Goal: Task Accomplishment & Management: Use online tool/utility

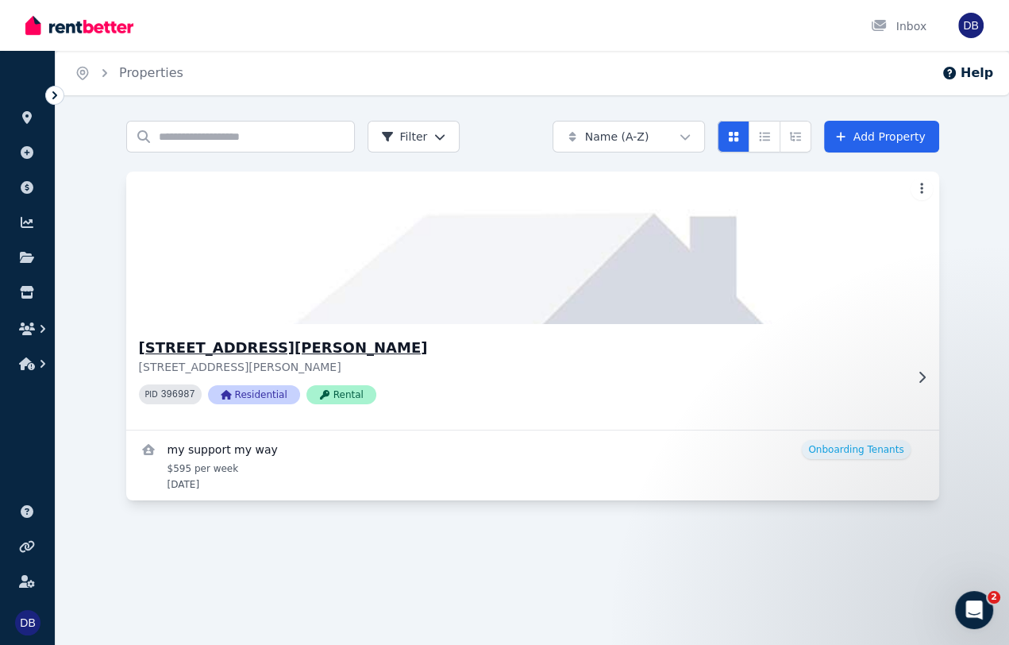
click at [919, 383] on icon at bounding box center [922, 377] width 16 height 13
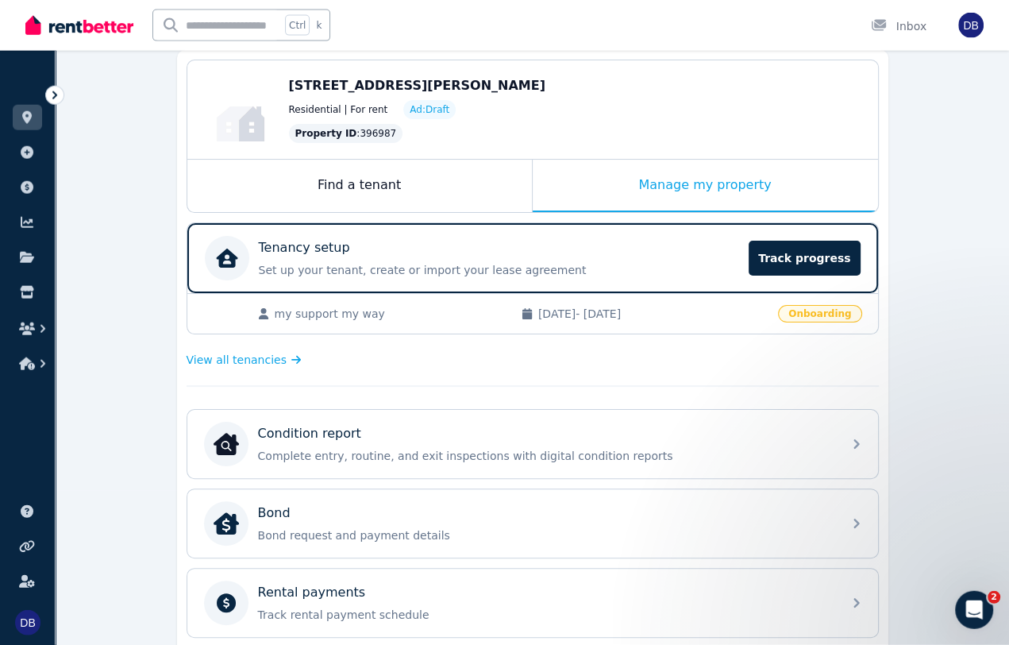
scroll to position [257, 0]
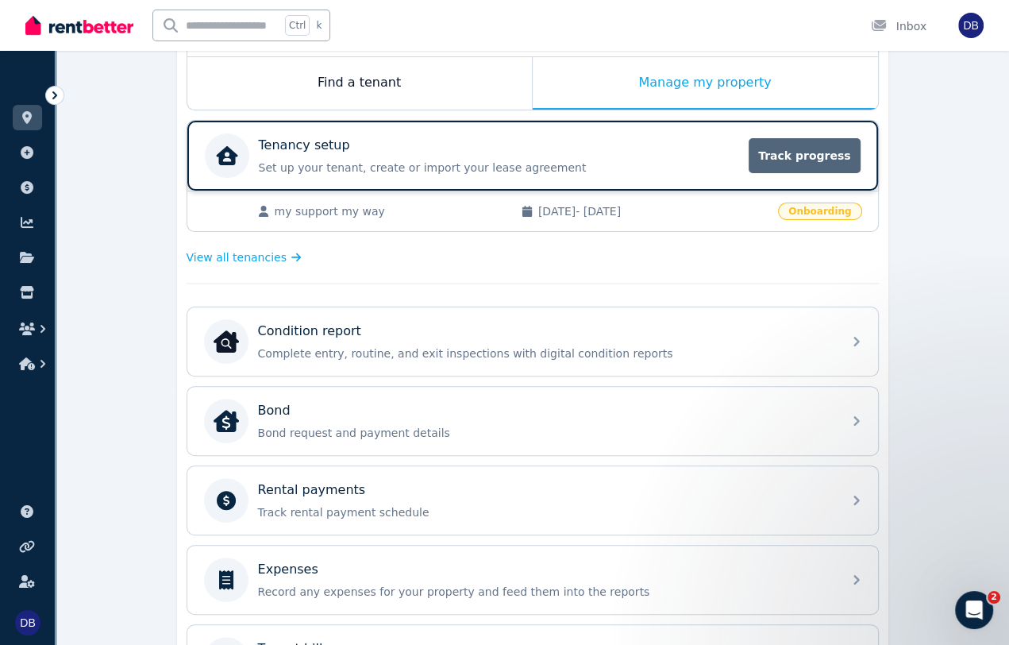
click at [804, 155] on span "Track progress" at bounding box center [804, 155] width 111 height 35
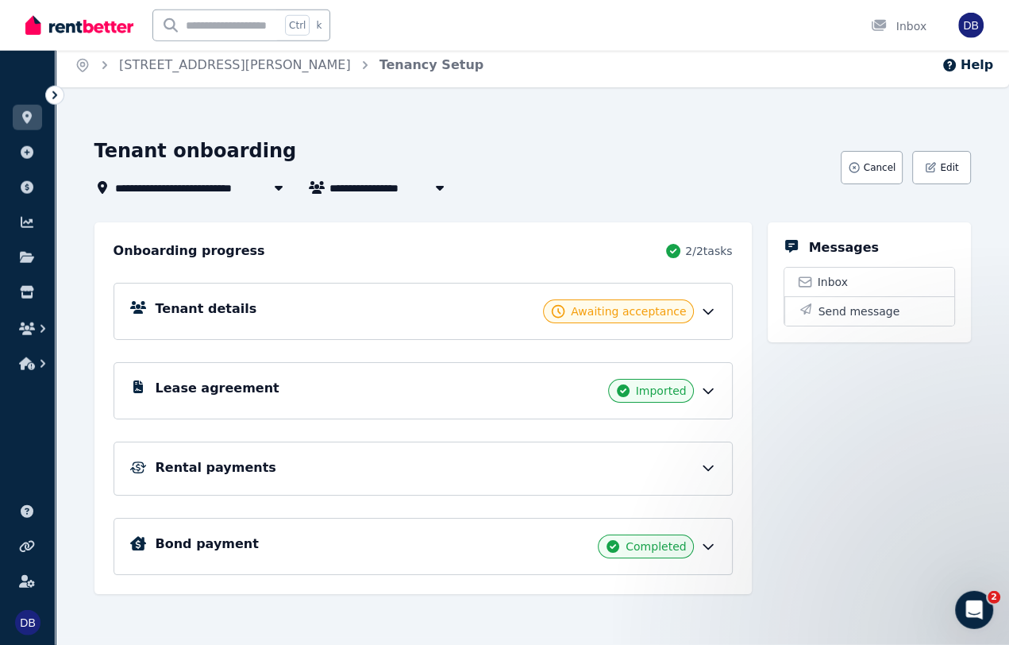
scroll to position [25, 0]
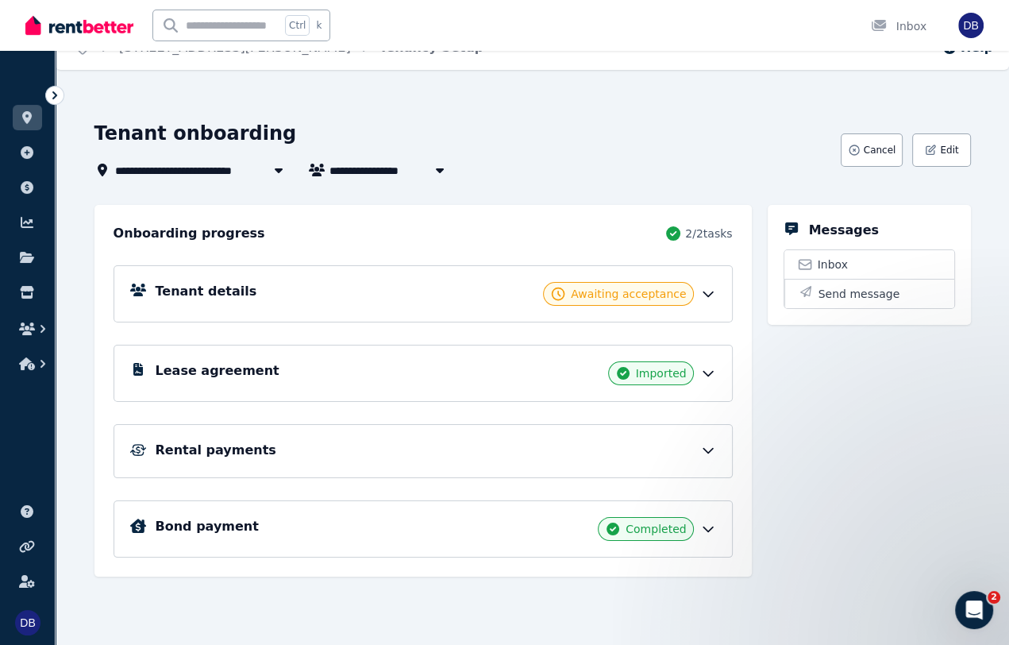
click at [709, 378] on icon at bounding box center [708, 373] width 16 height 16
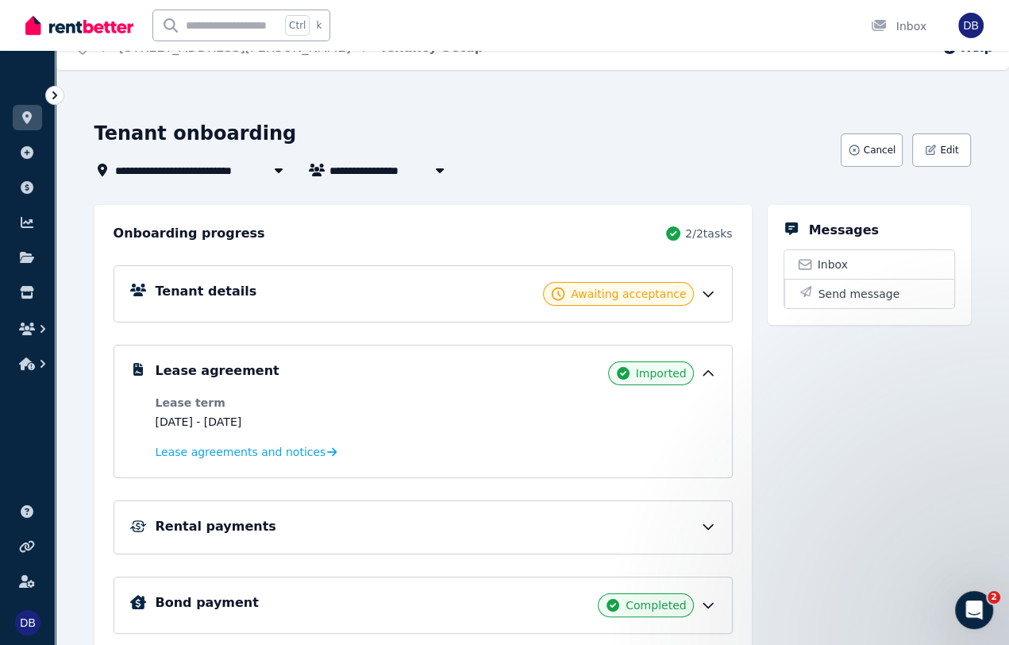
click at [708, 378] on icon at bounding box center [708, 373] width 16 height 16
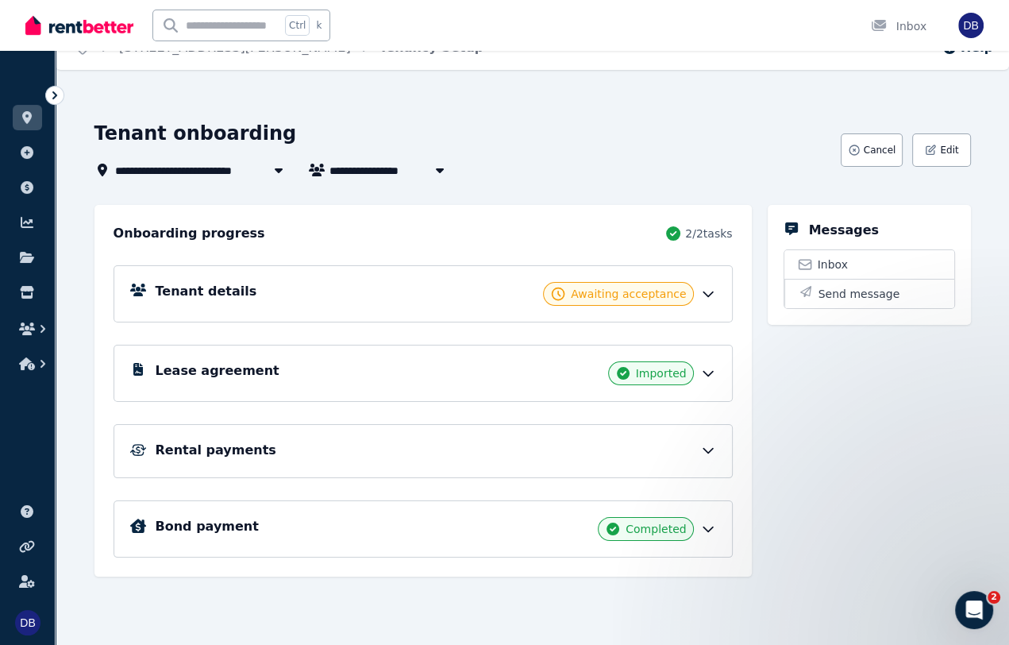
click at [711, 447] on icon at bounding box center [708, 450] width 16 height 16
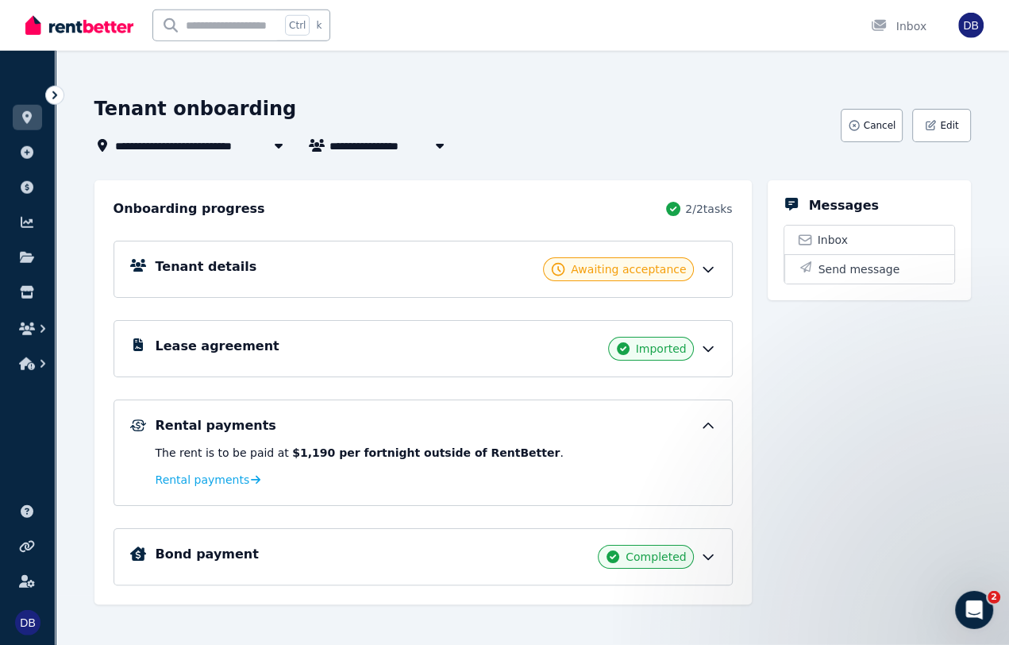
scroll to position [63, 0]
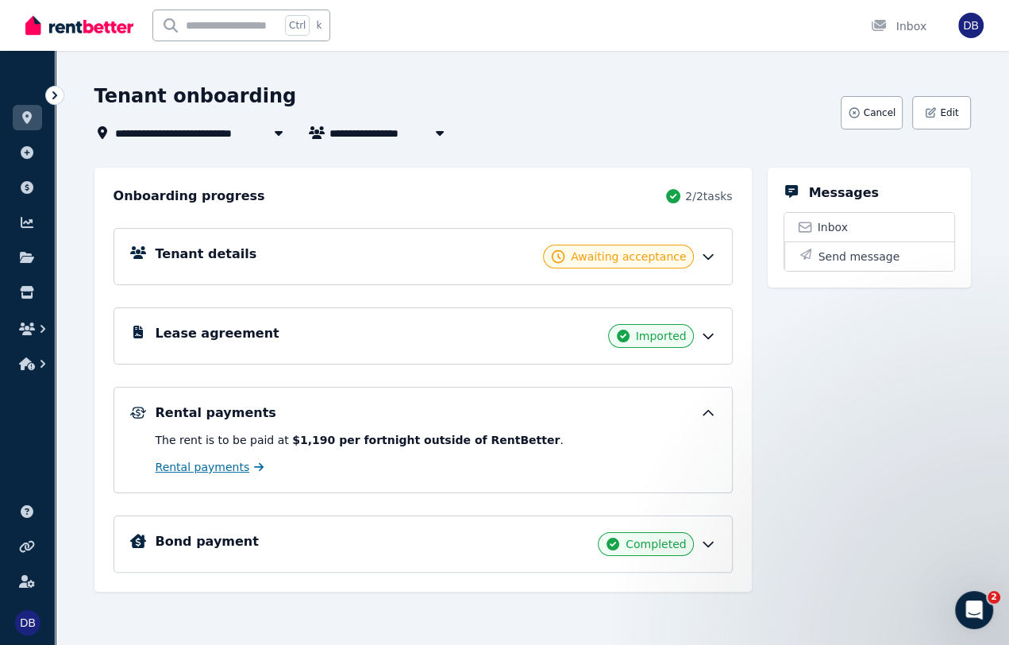
click at [212, 469] on span "Rental payments" at bounding box center [203, 467] width 94 height 16
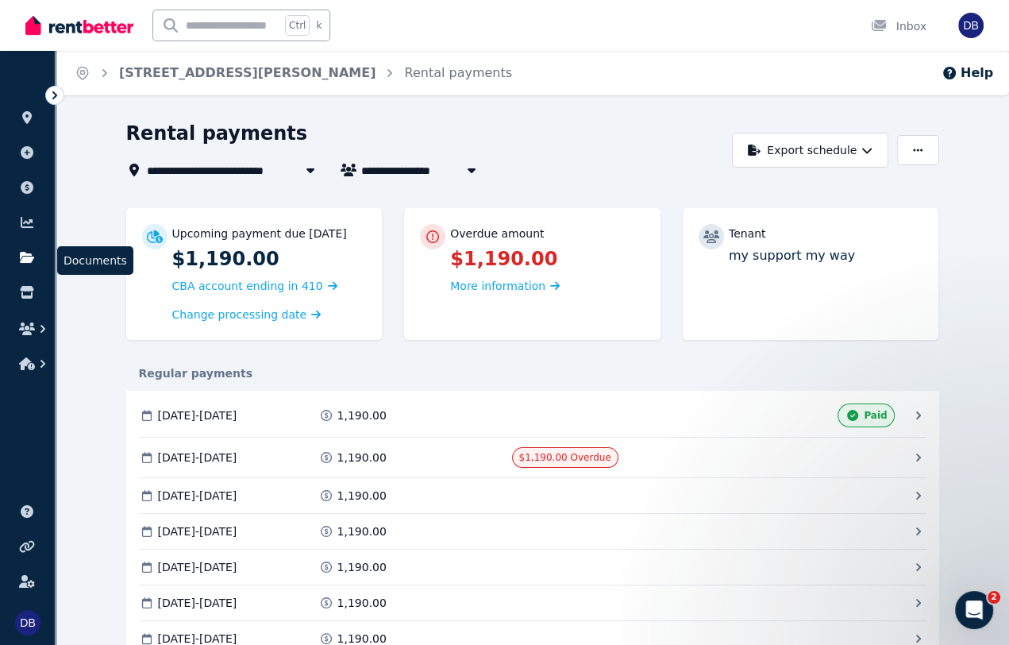
click at [29, 263] on icon at bounding box center [27, 257] width 16 height 13
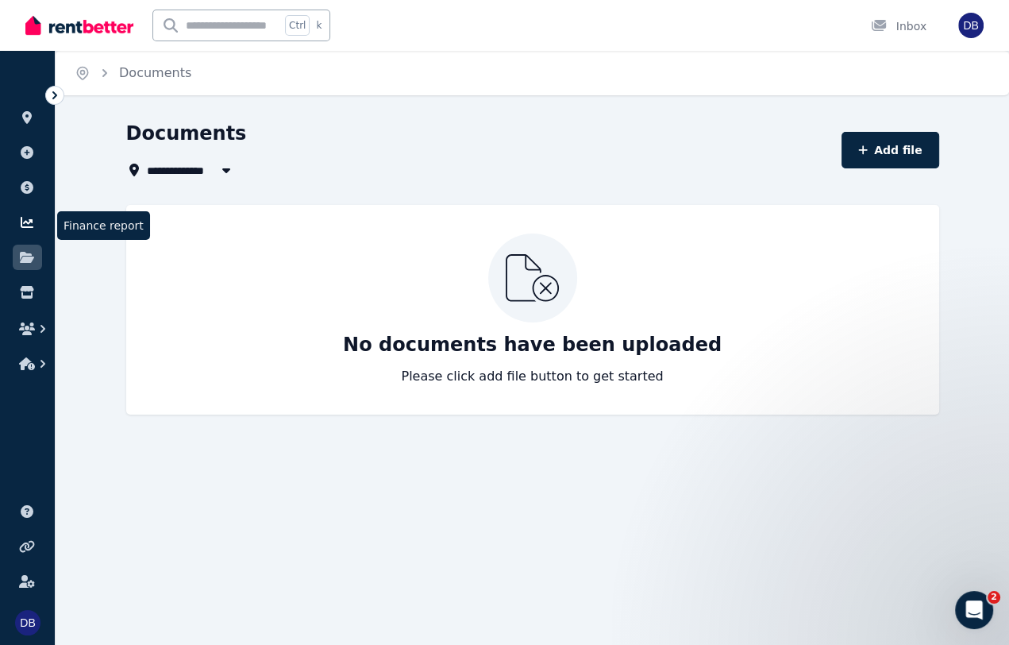
click at [21, 223] on icon at bounding box center [27, 222] width 13 height 11
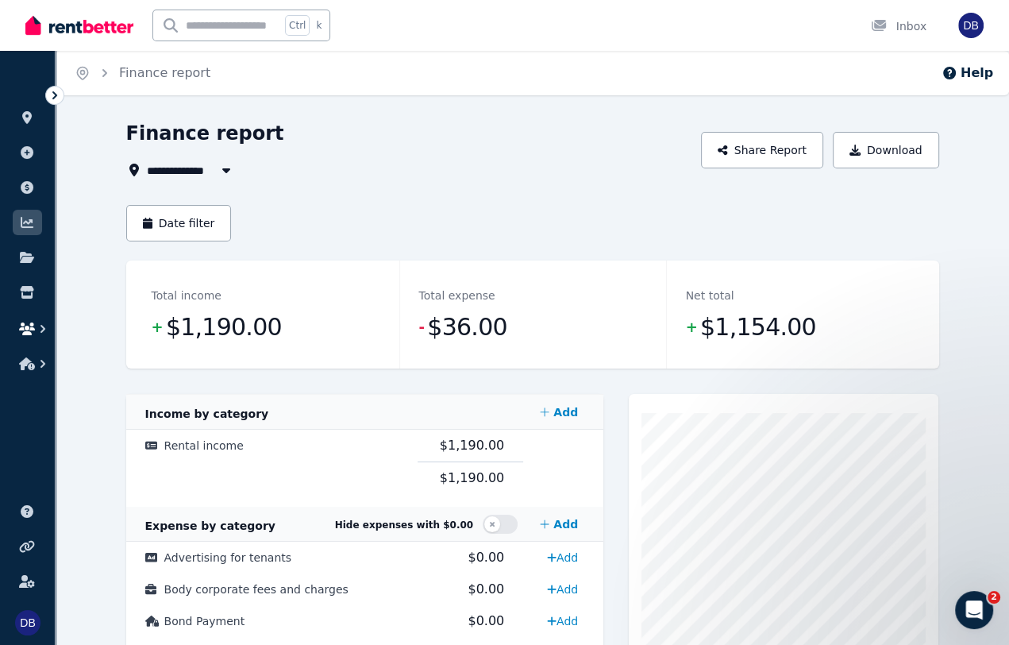
click at [30, 333] on icon "button" at bounding box center [27, 328] width 16 height 13
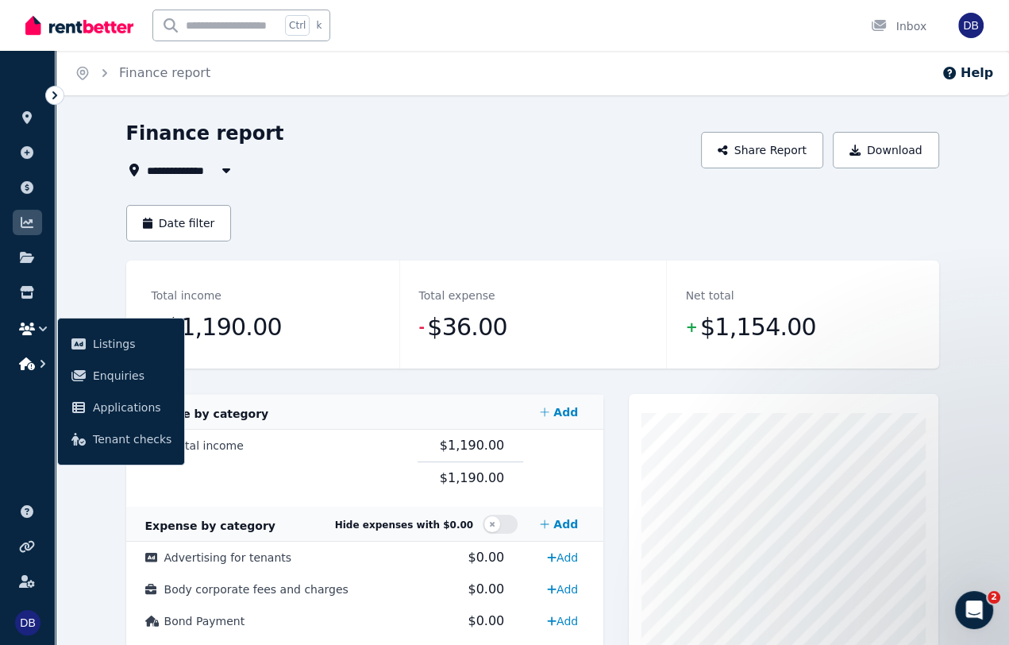
click at [33, 372] on button "button" at bounding box center [27, 363] width 29 height 29
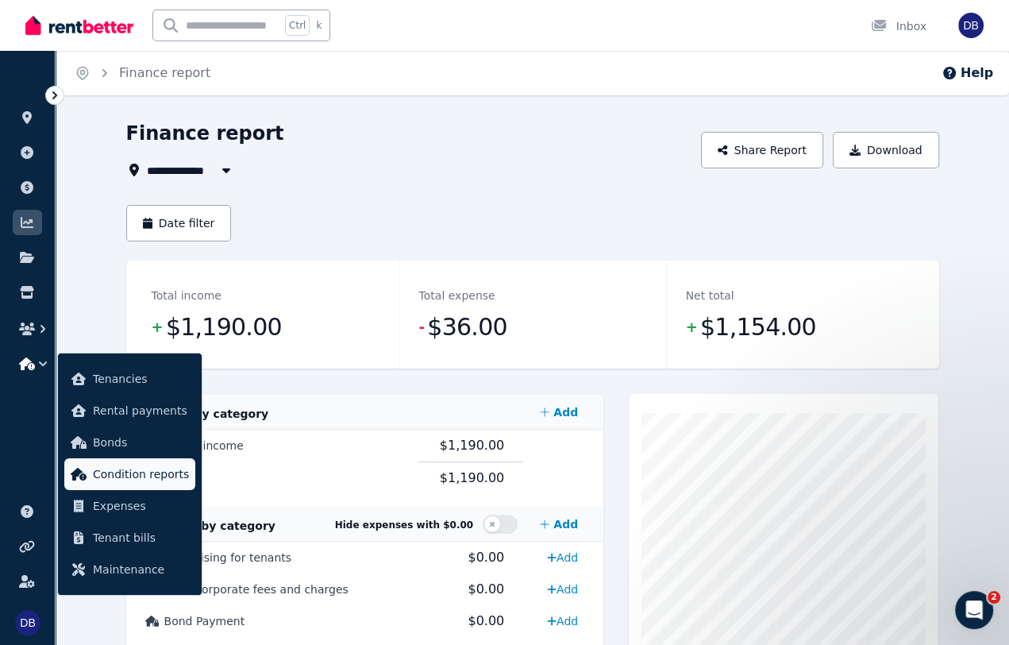
click at [141, 483] on span "Condition reports" at bounding box center [141, 473] width 96 height 19
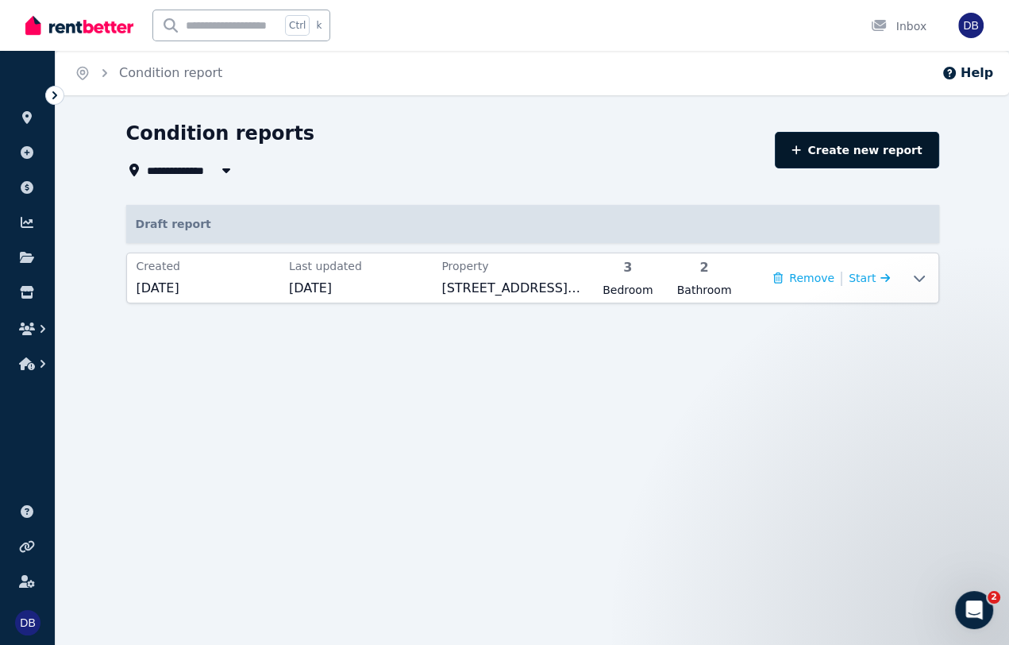
click at [851, 165] on link "Create new report" at bounding box center [857, 150] width 164 height 37
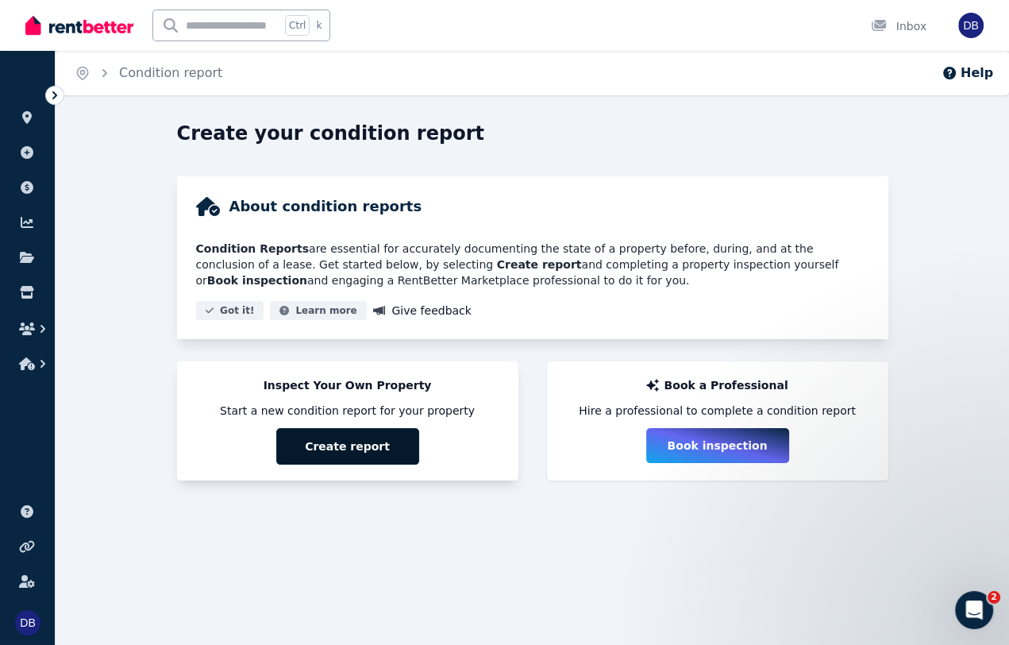
click at [354, 454] on button "Create report" at bounding box center [347, 446] width 143 height 37
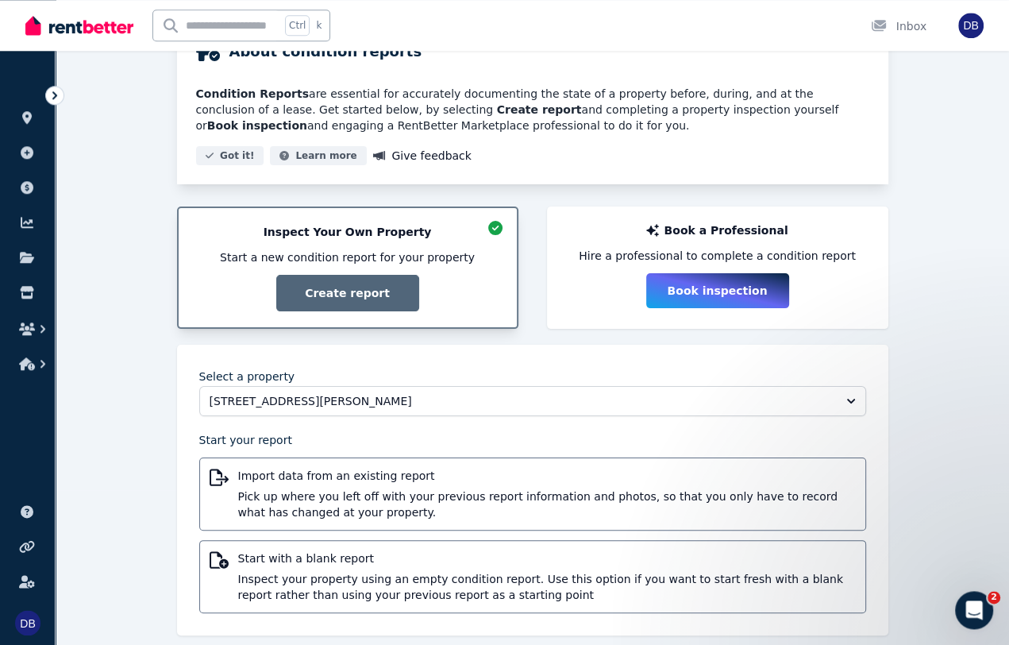
scroll to position [172, 0]
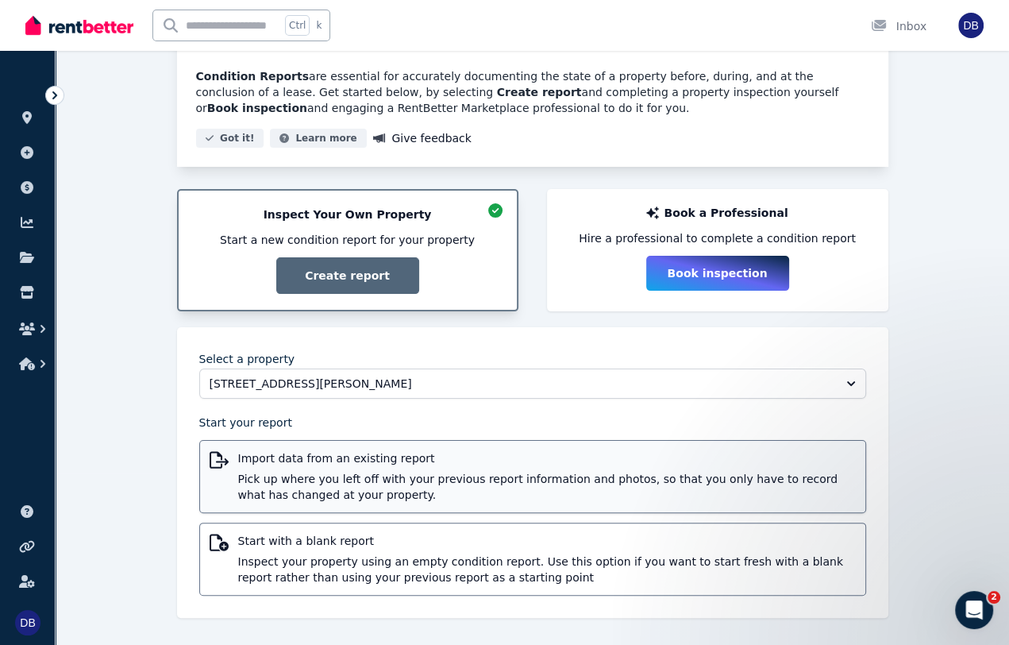
click at [333, 462] on span "Import data from an existing report" at bounding box center [547, 458] width 618 height 16
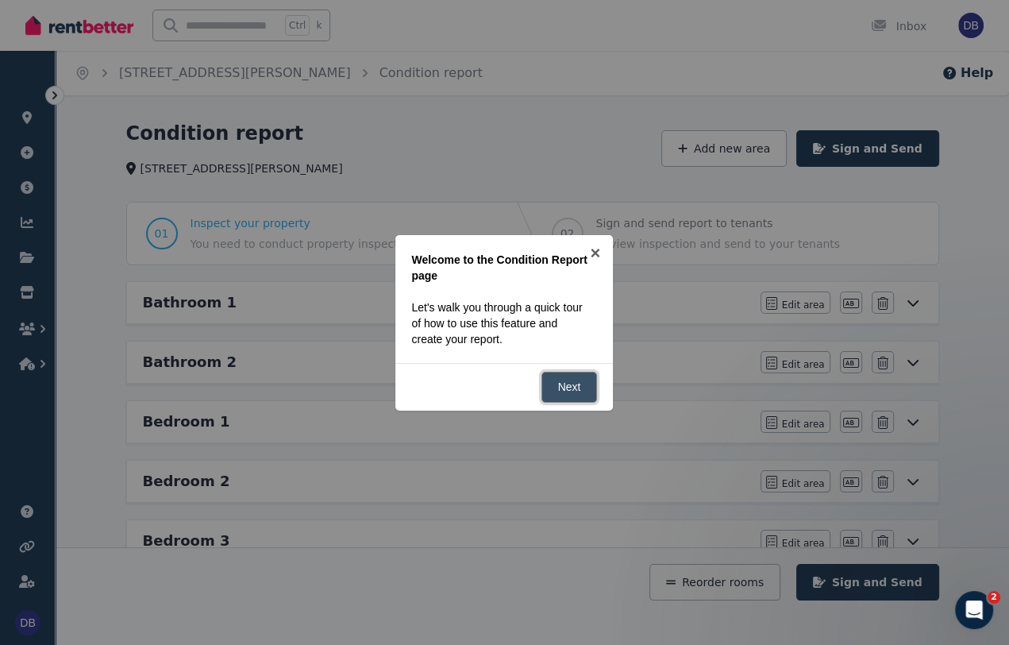
click at [576, 387] on link "Next" at bounding box center [570, 387] width 56 height 31
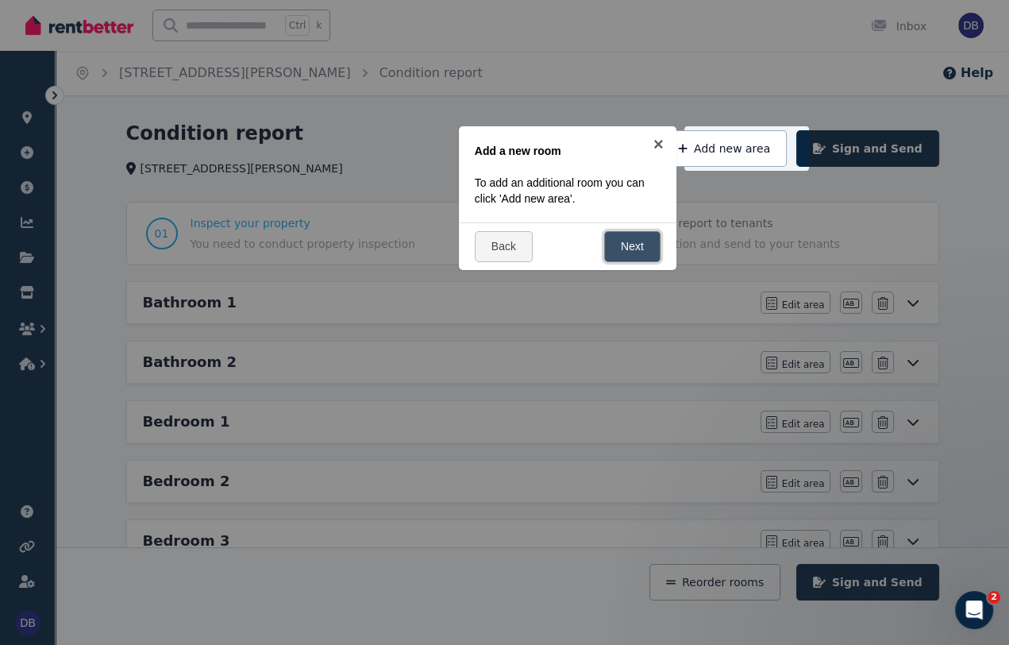
click at [646, 240] on link "Next" at bounding box center [632, 246] width 56 height 31
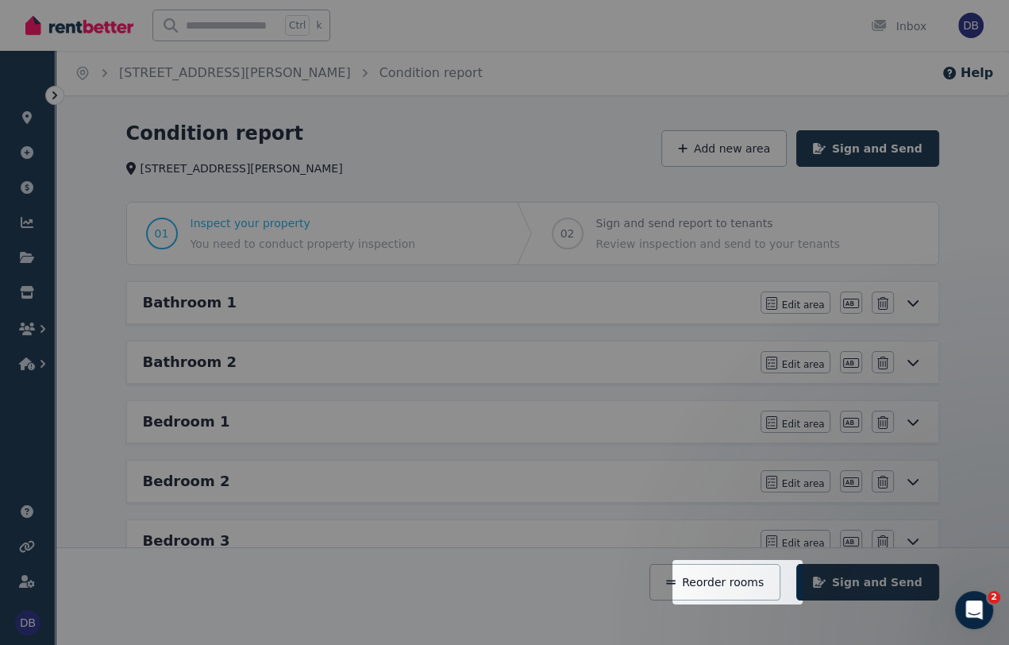
scroll to position [283, 0]
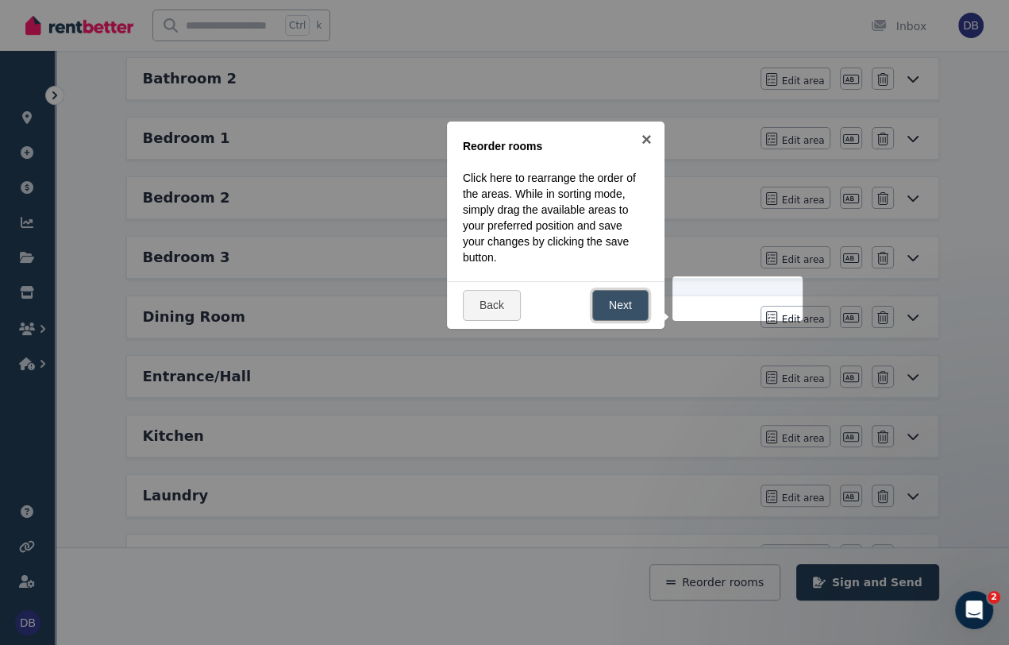
click at [615, 299] on link "Next" at bounding box center [620, 305] width 56 height 31
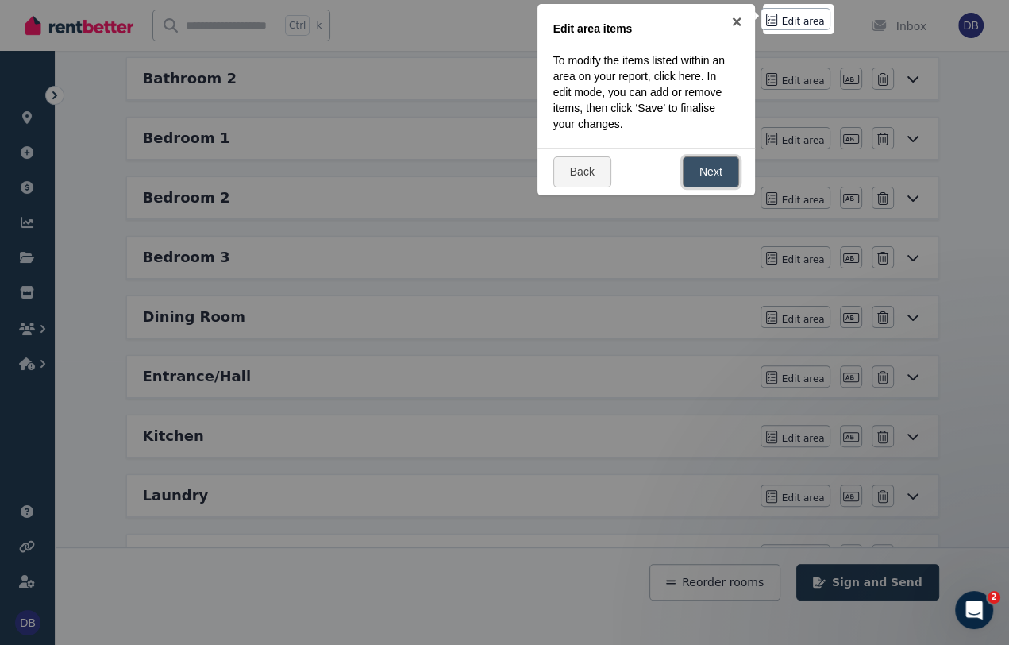
click at [715, 172] on link "Next" at bounding box center [711, 171] width 56 height 31
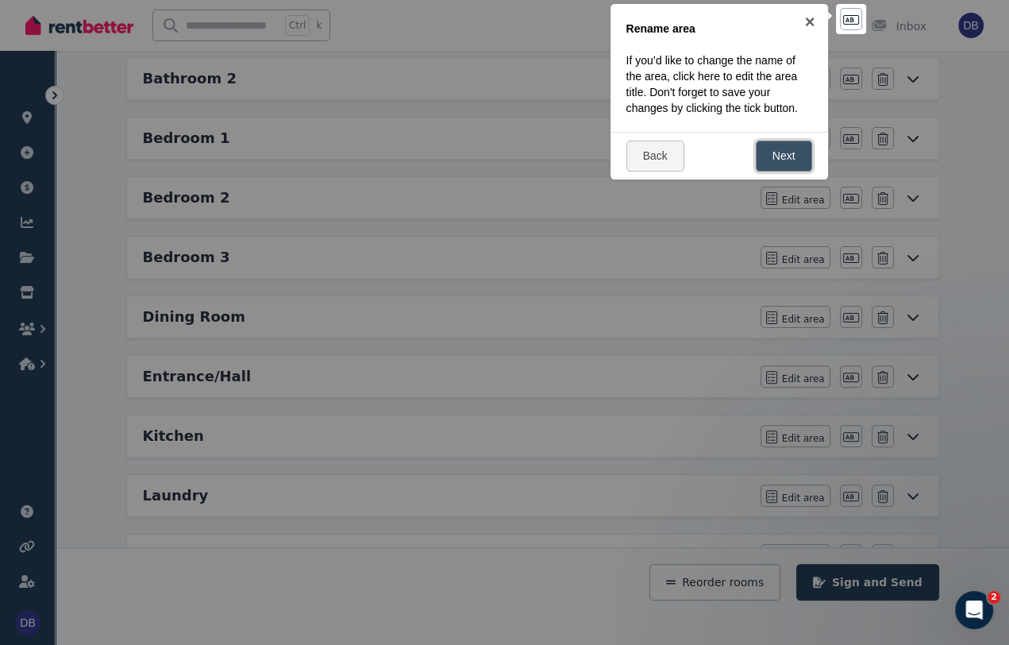
click at [790, 159] on link "Next" at bounding box center [784, 156] width 56 height 31
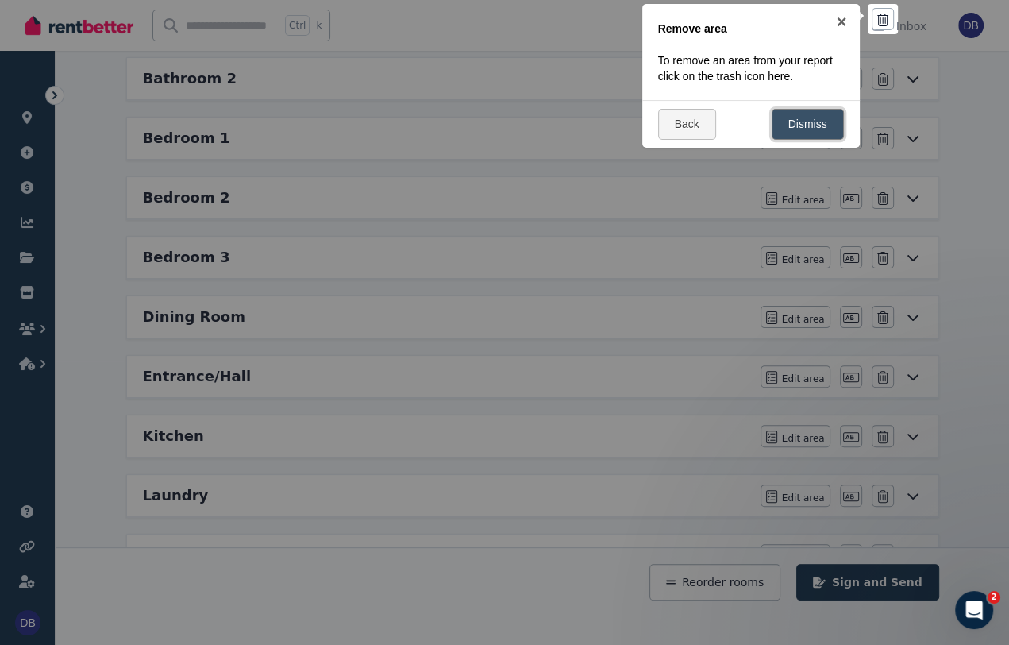
click at [811, 128] on link "Dismiss" at bounding box center [808, 124] width 72 height 31
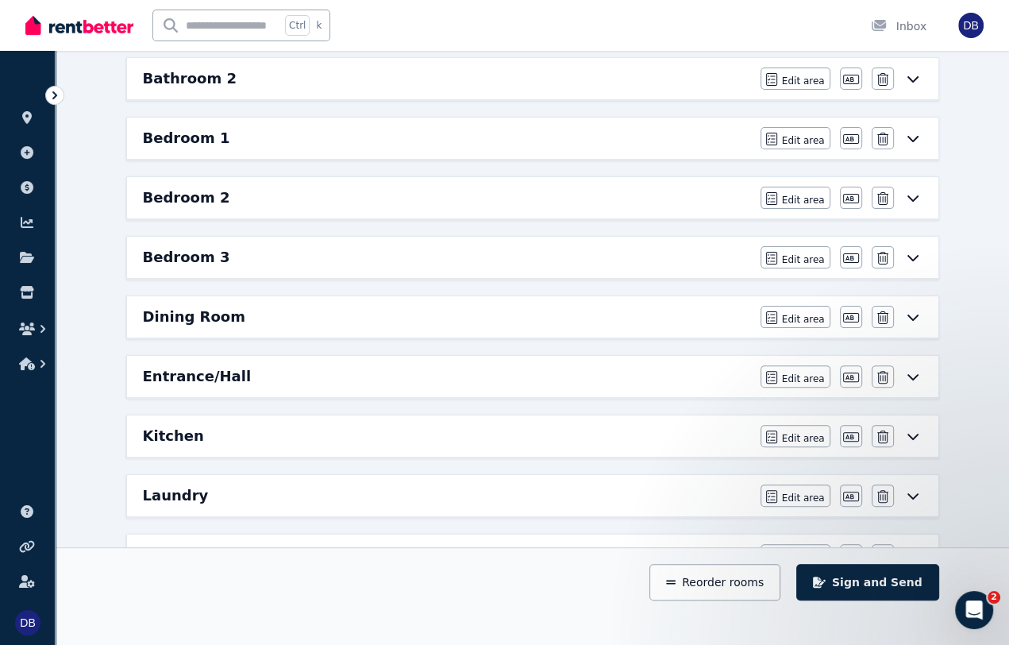
click at [908, 78] on icon at bounding box center [913, 78] width 19 height 13
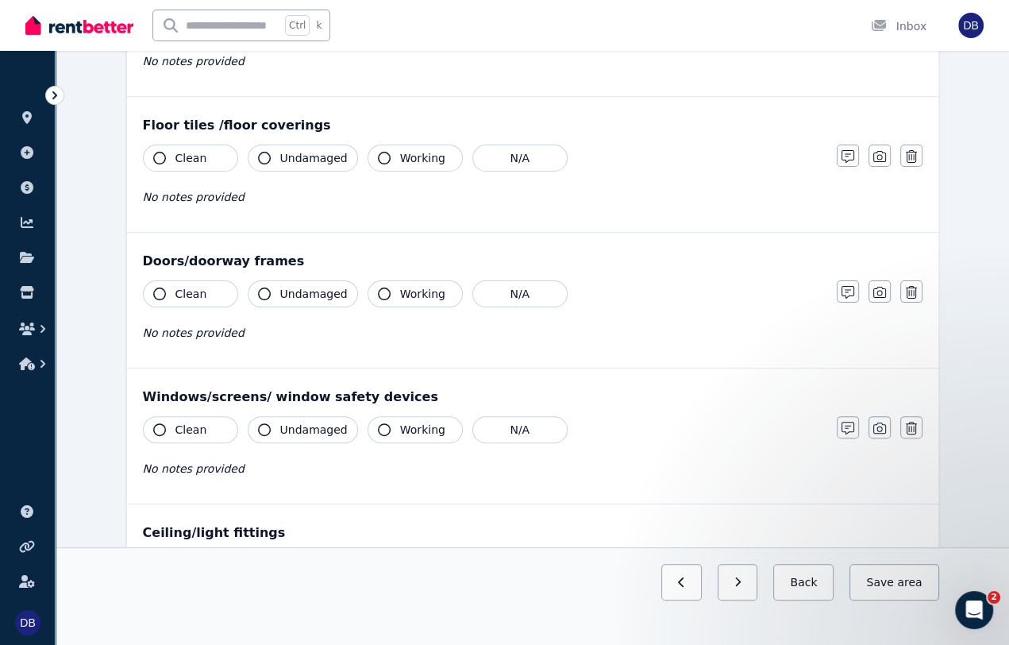
scroll to position [0, 0]
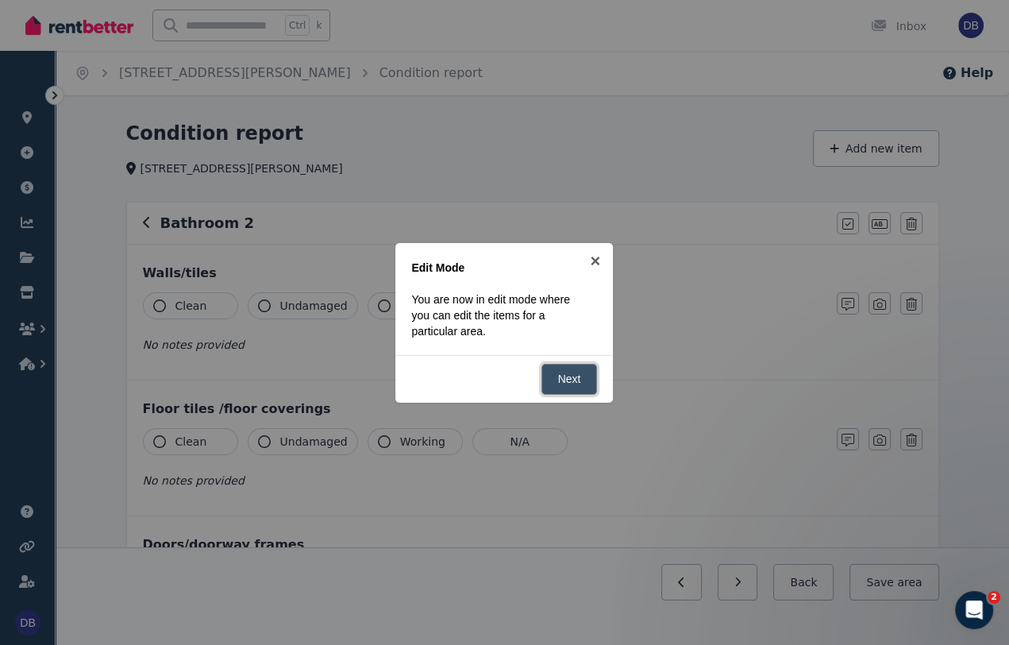
click at [585, 384] on link "Next" at bounding box center [570, 379] width 56 height 31
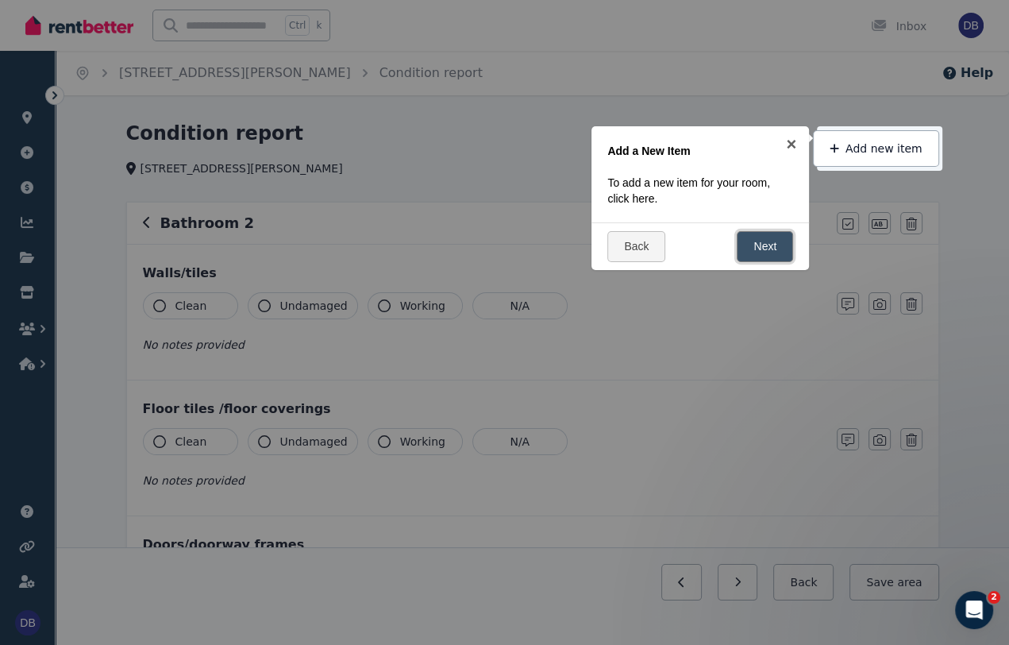
click at [782, 255] on link "Next" at bounding box center [765, 246] width 56 height 31
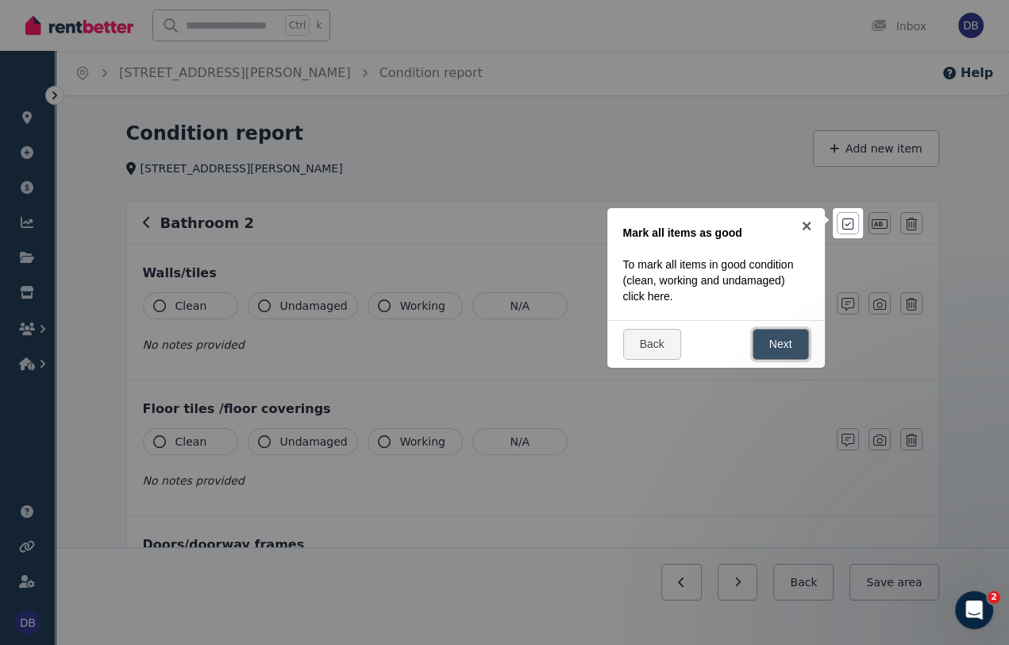
click at [790, 348] on link "Next" at bounding box center [781, 344] width 56 height 31
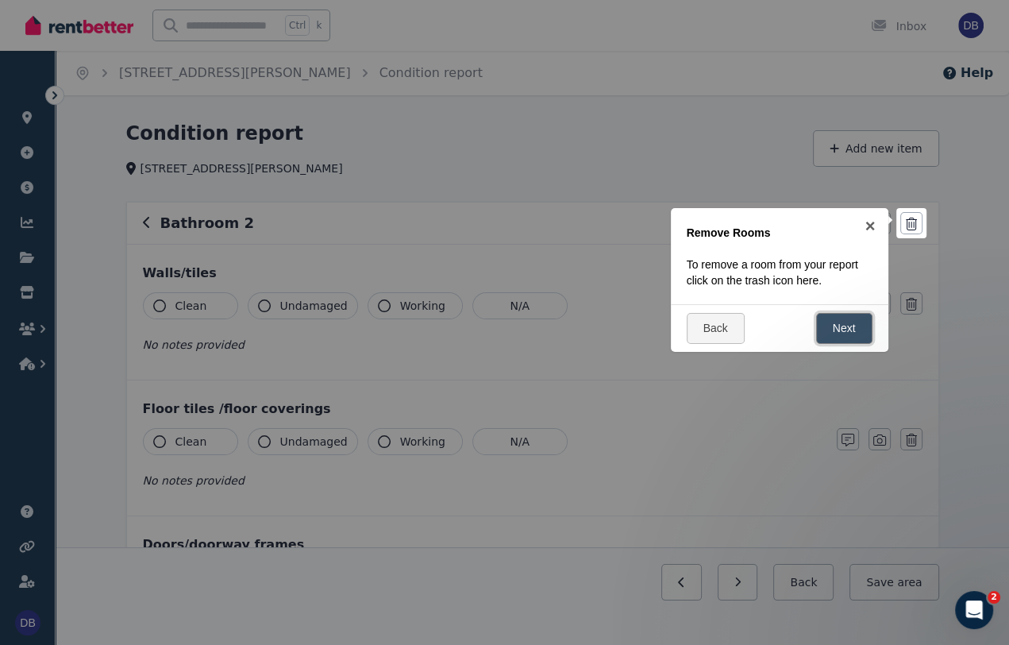
click at [861, 318] on link "Next" at bounding box center [844, 328] width 56 height 31
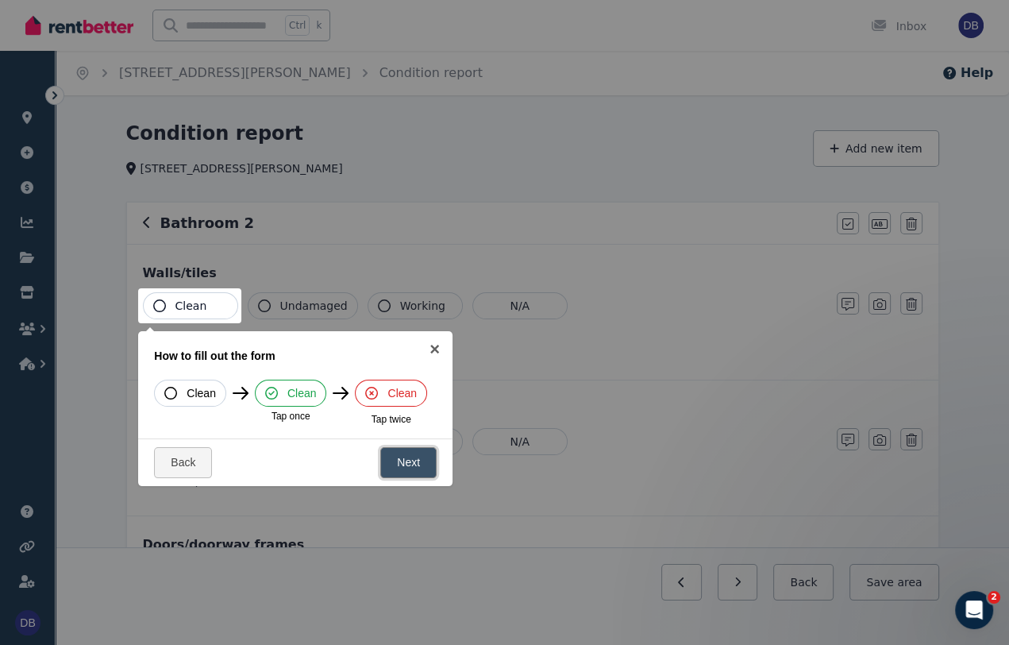
click at [419, 465] on link "Next" at bounding box center [408, 462] width 56 height 31
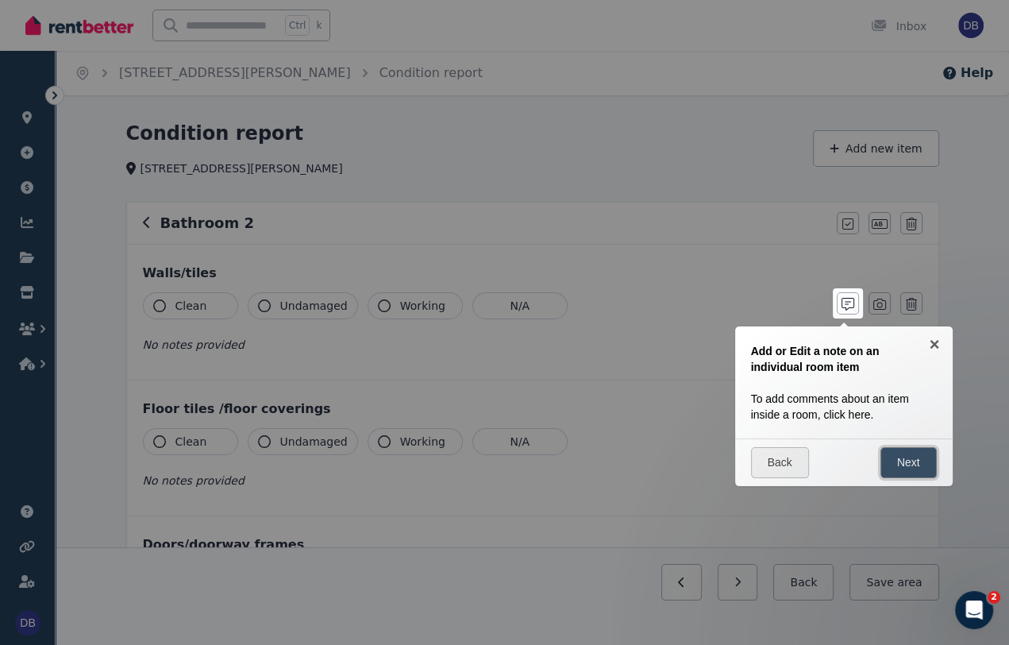
click at [925, 466] on link "Next" at bounding box center [909, 462] width 56 height 31
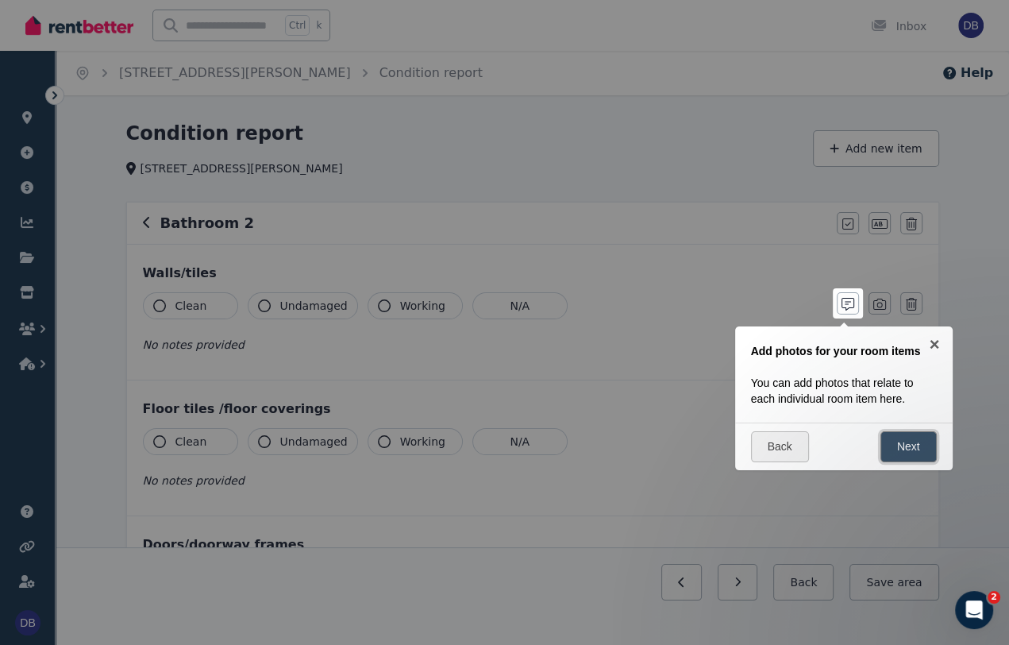
click at [912, 447] on link "Next" at bounding box center [909, 446] width 56 height 31
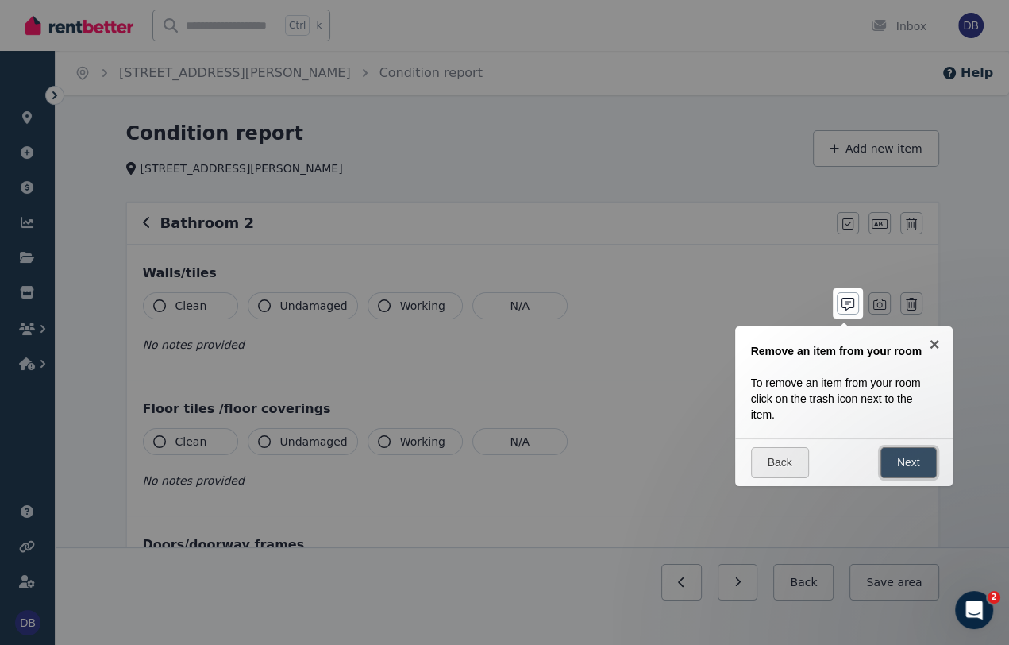
click at [913, 448] on link "Next" at bounding box center [909, 462] width 56 height 31
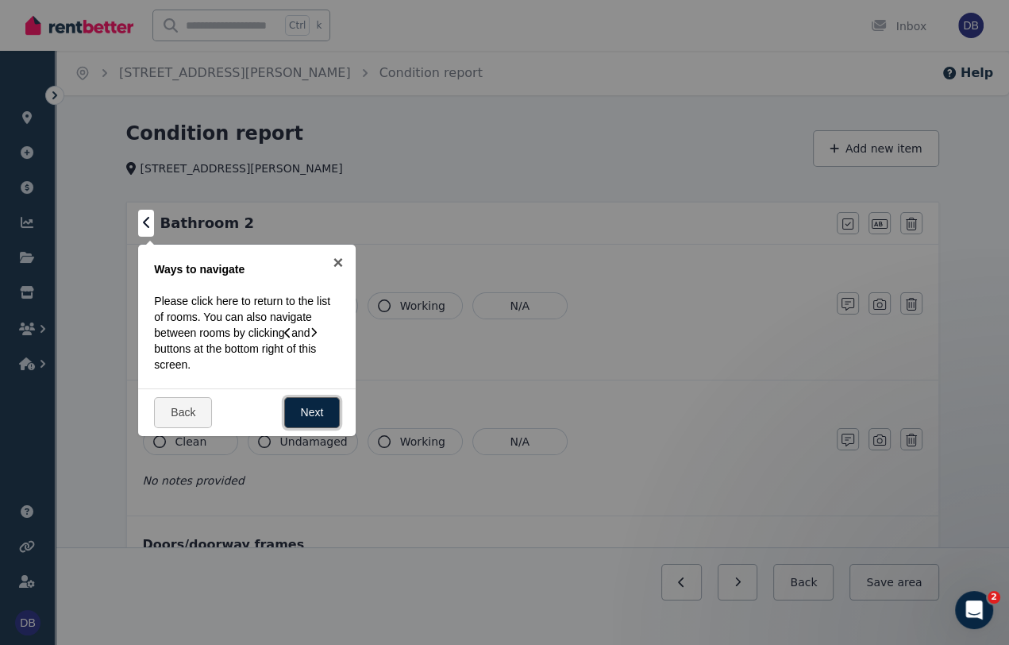
click at [318, 414] on link "Next" at bounding box center [312, 412] width 56 height 31
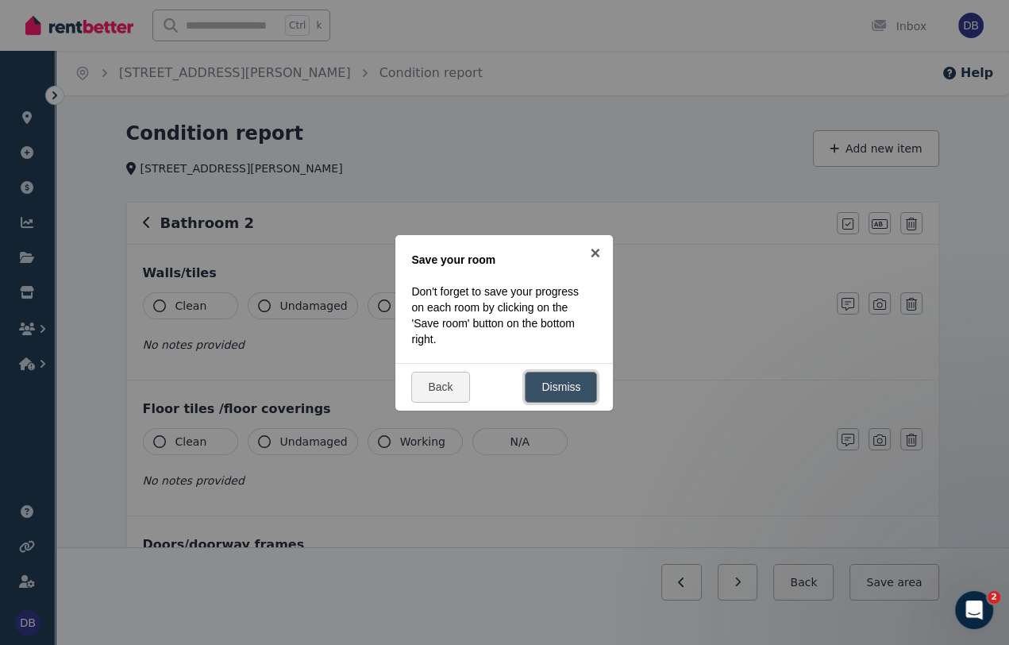
click at [562, 389] on link "Dismiss" at bounding box center [561, 387] width 72 height 31
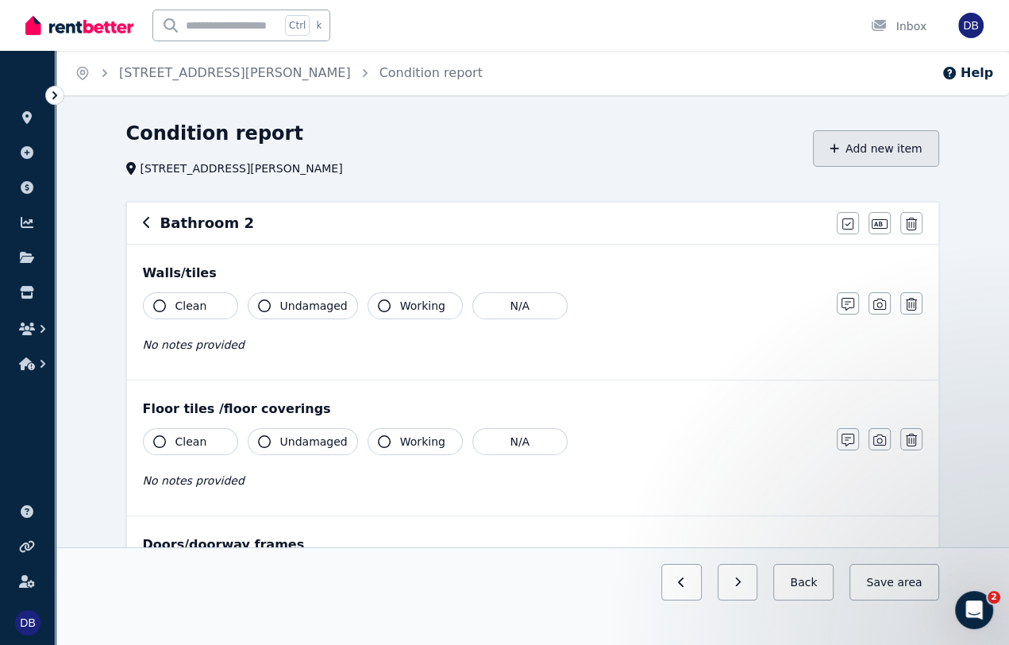
click at [875, 163] on button "Add new item" at bounding box center [876, 148] width 126 height 37
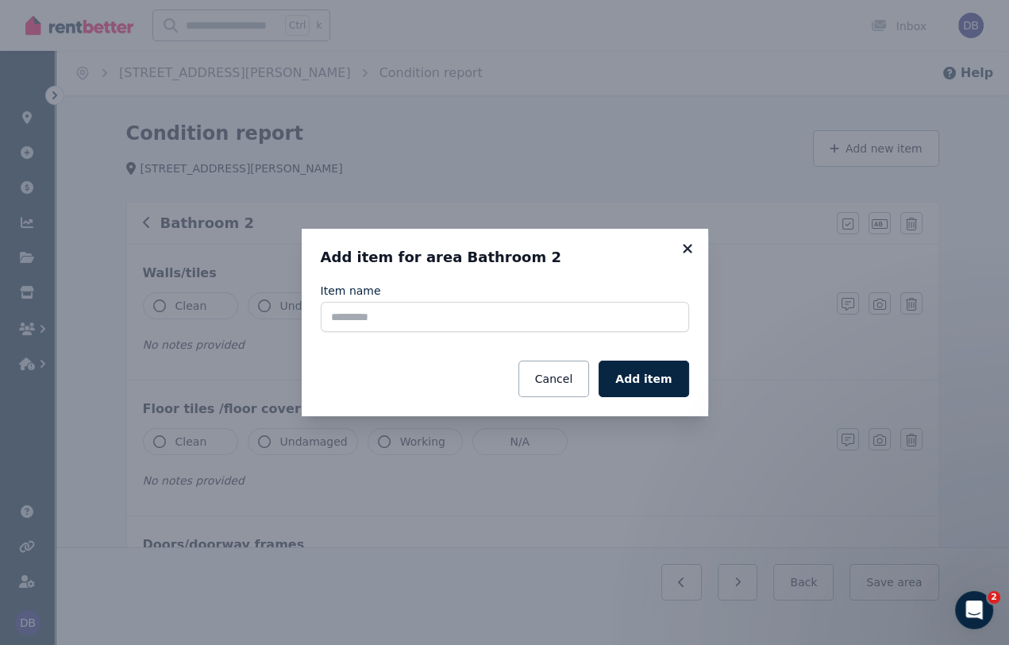
click at [690, 247] on icon at bounding box center [687, 248] width 9 height 9
